Goal: Check status: Check status

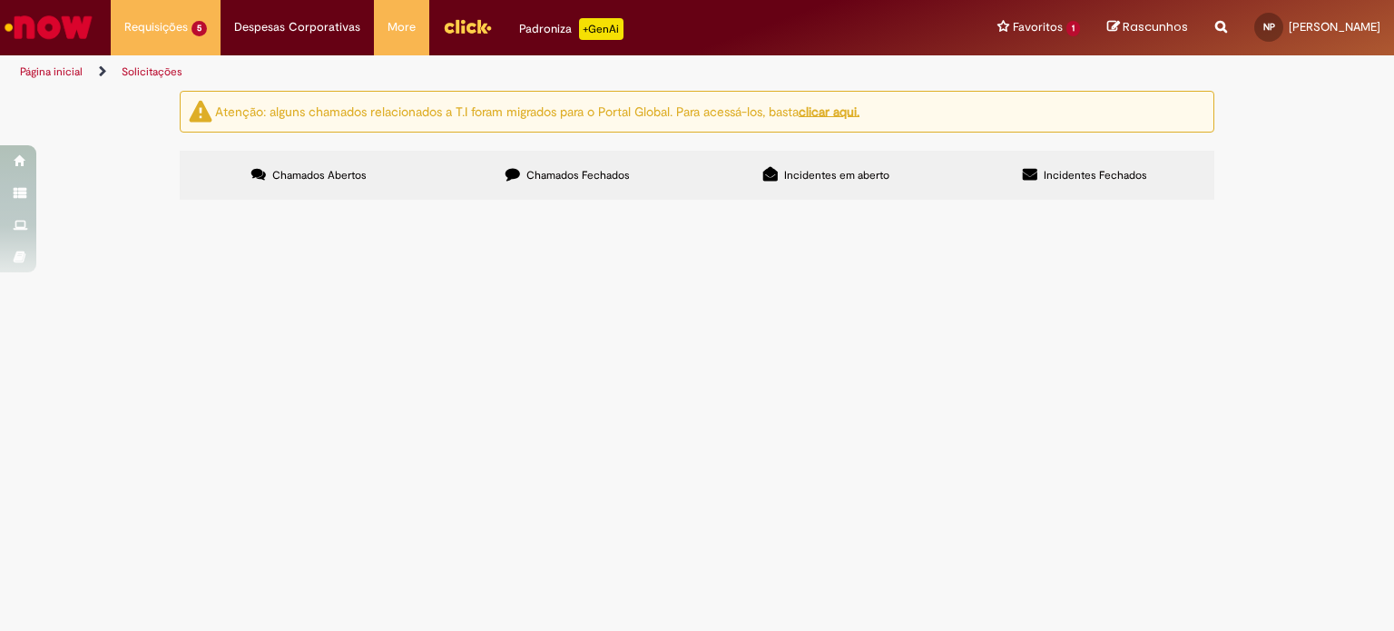
click at [0, 0] on td "Pedido de correio - Agosto" at bounding box center [0, 0] width 0 height 0
click at [0, 0] on span "Pedido de correio - Agosto" at bounding box center [0, 0] width 0 height 0
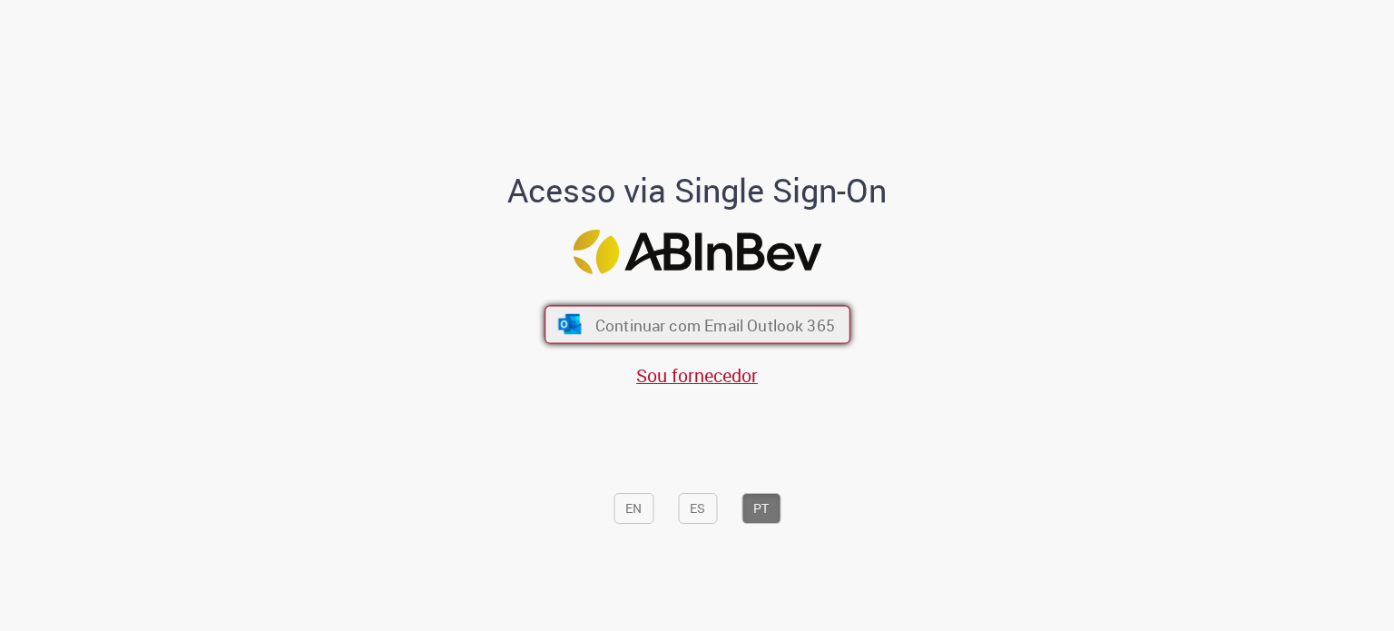
click at [575, 333] on button "Continuar com Email Outlook 365" at bounding box center [698, 325] width 306 height 38
click at [799, 309] on button "Continuar com Email Outlook 365" at bounding box center [698, 325] width 306 height 38
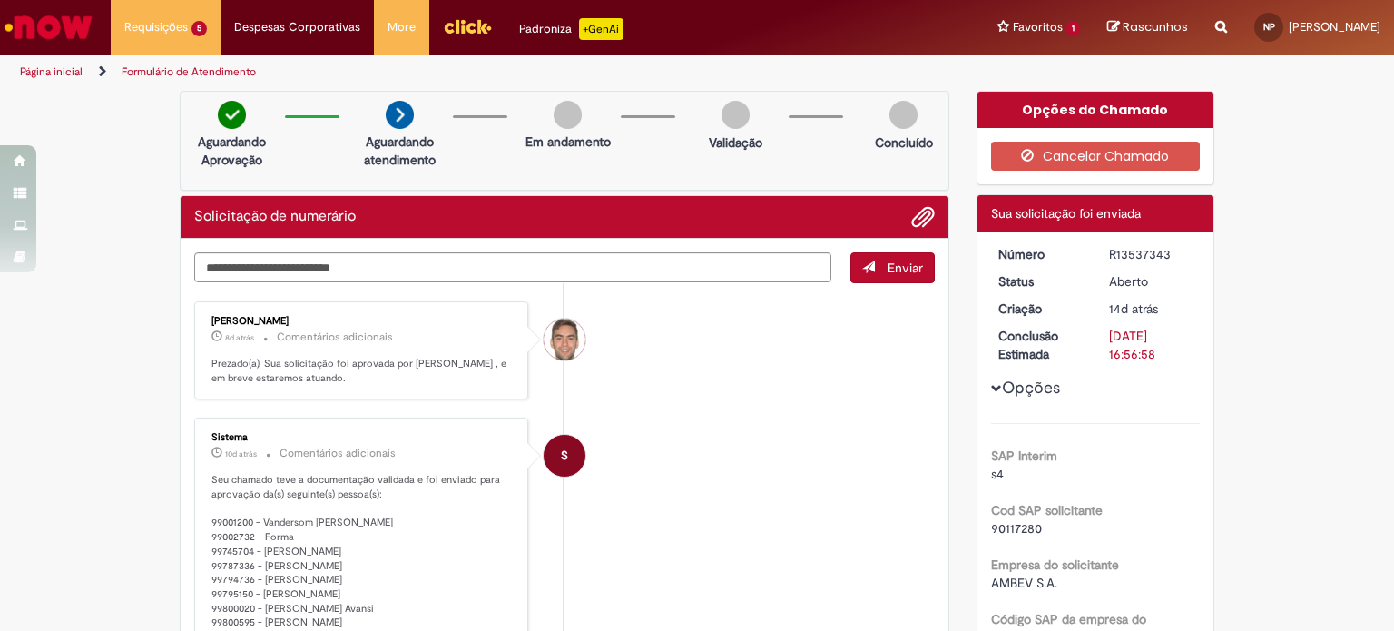
click at [799, 309] on li "[PERSON_NAME] 8d atrás 8 dias atrás Comentários adicionais Prezado(a), Sua soli…" at bounding box center [564, 350] width 741 height 99
